Goal: Task Accomplishment & Management: Manage account settings

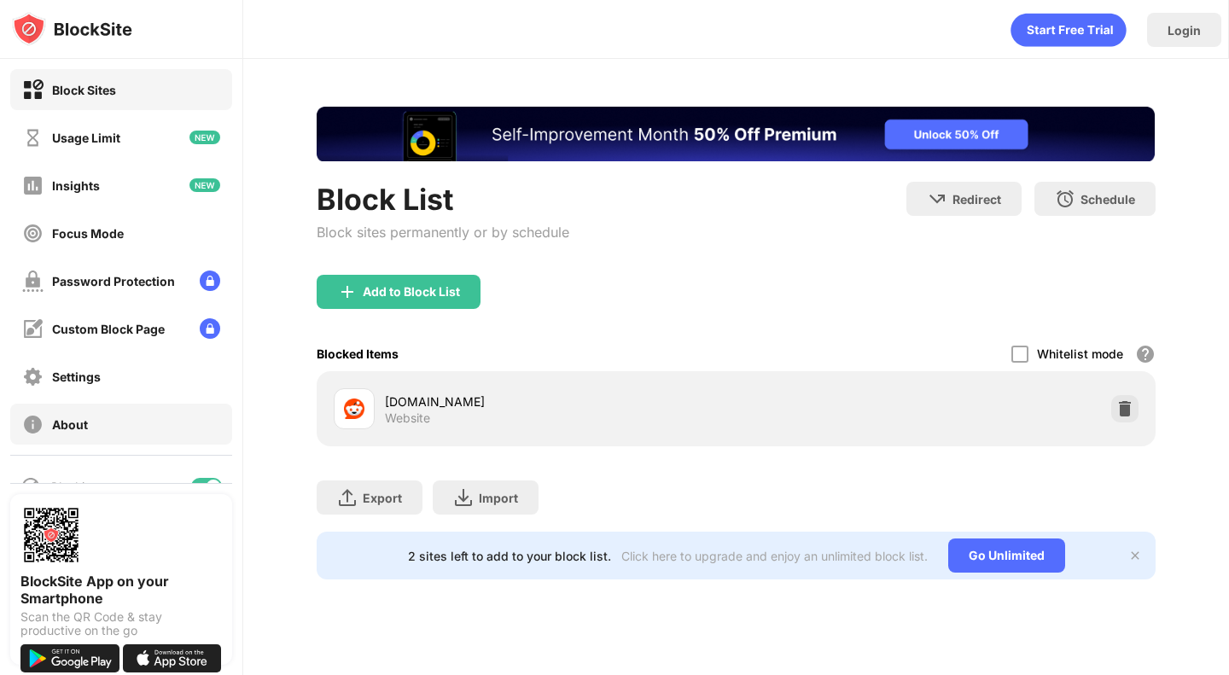
scroll to position [33, 0]
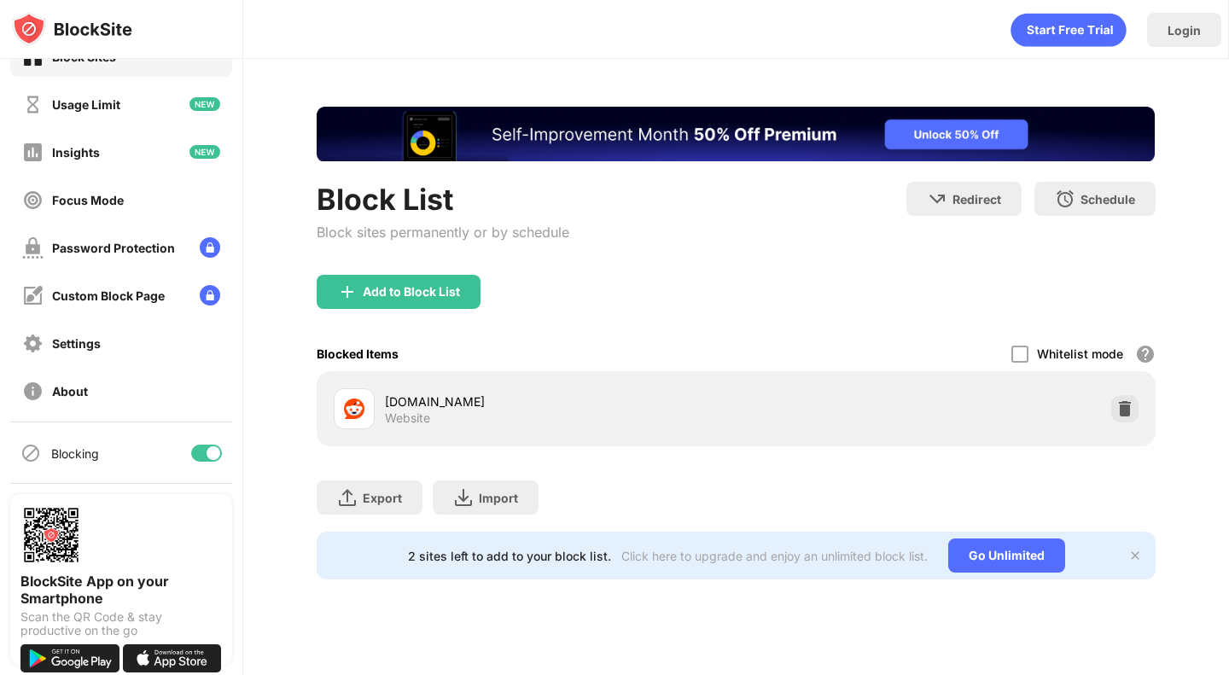
click at [206, 455] on div at bounding box center [213, 453] width 14 height 14
